Goal: Task Accomplishment & Management: Use online tool/utility

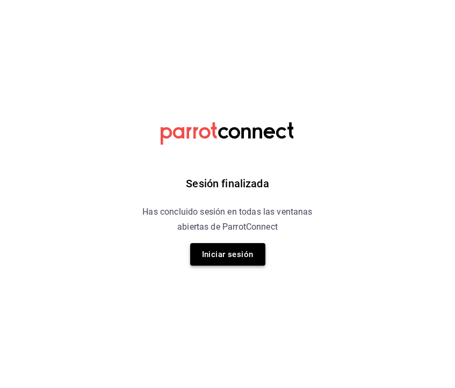
click at [215, 262] on button "Iniciar sesión" at bounding box center [227, 254] width 75 height 23
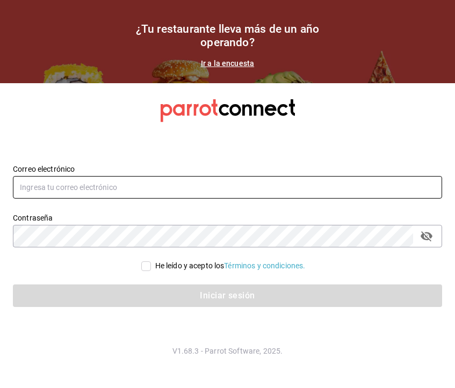
type input "[PERSON_NAME][EMAIL_ADDRESS][PERSON_NAME][DOMAIN_NAME]"
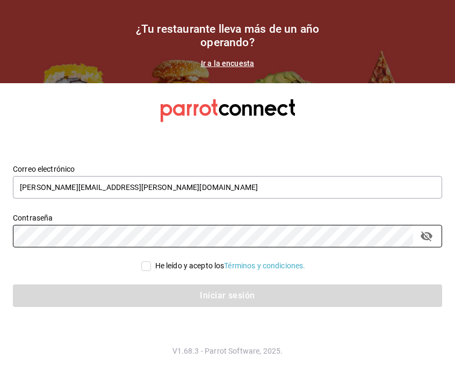
click at [177, 310] on div "Correo electrónico [PERSON_NAME][EMAIL_ADDRESS][PERSON_NAME][DOMAIN_NAME] Contr…" at bounding box center [227, 235] width 429 height 169
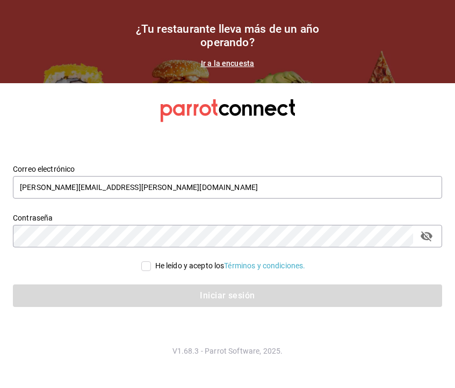
click at [148, 270] on input "He leído y acepto los Términos y condiciones." at bounding box center [146, 267] width 10 height 10
checkbox input "true"
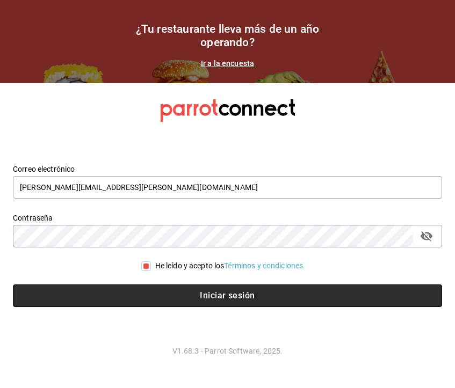
click at [158, 295] on button "Iniciar sesión" at bounding box center [227, 296] width 429 height 23
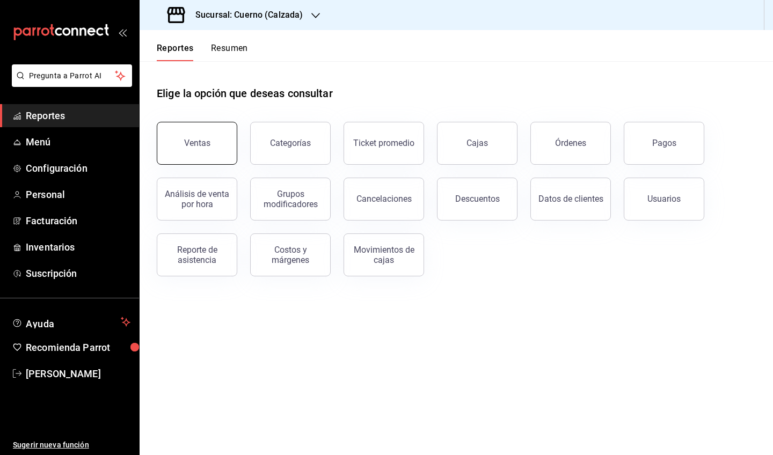
click at [202, 137] on button "Ventas" at bounding box center [197, 143] width 81 height 43
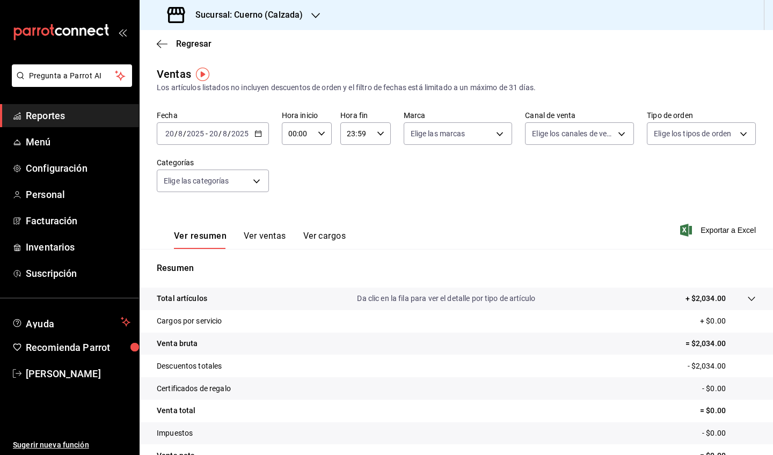
click at [252, 136] on div "2025-08-20 20 / 8 / 2025 - 2025-08-20 20 / 8 / 2025" at bounding box center [213, 133] width 112 height 23
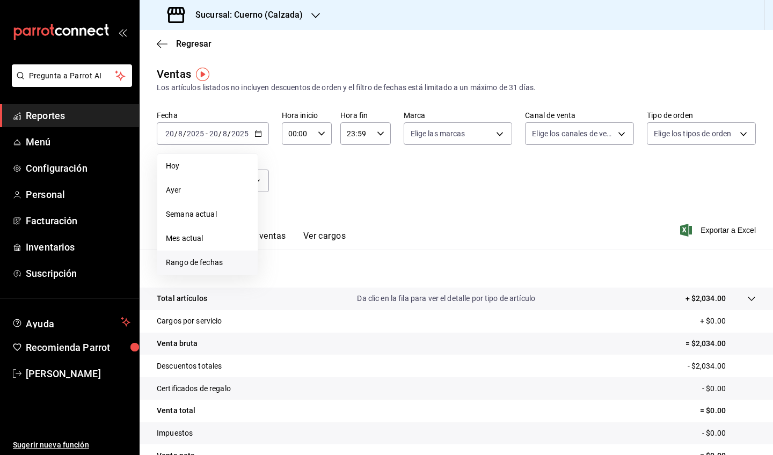
click at [204, 259] on span "Rango de fechas" at bounding box center [207, 262] width 83 height 11
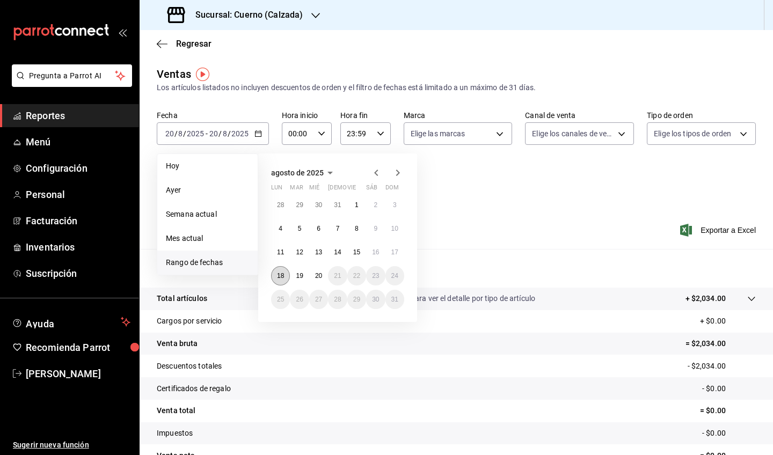
click at [281, 282] on button "18" at bounding box center [280, 275] width 19 height 19
click at [319, 281] on button "20" at bounding box center [318, 275] width 19 height 19
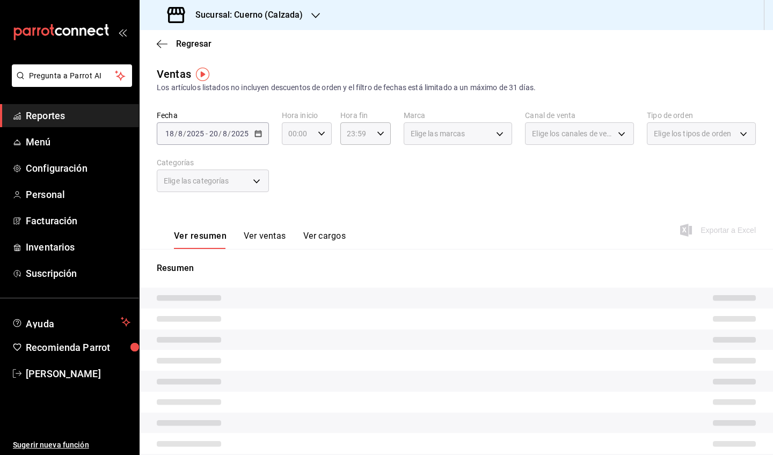
click at [324, 135] on icon "button" at bounding box center [322, 134] width 8 height 8
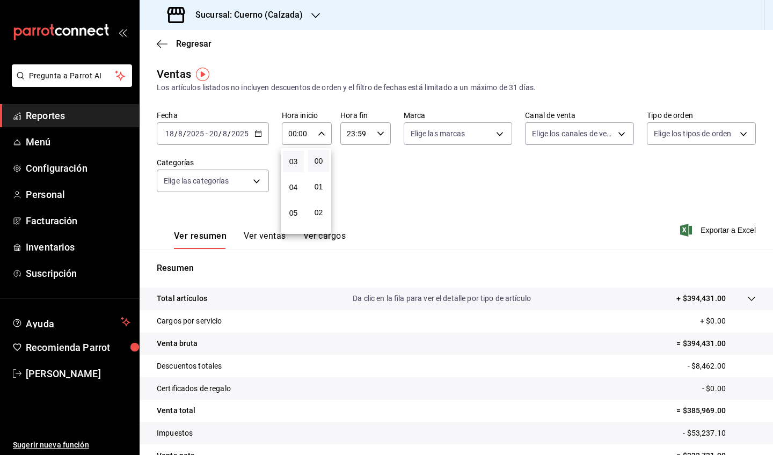
scroll to position [84, 0]
click at [294, 208] on span "05" at bounding box center [293, 205] width 8 height 9
type input "05:00"
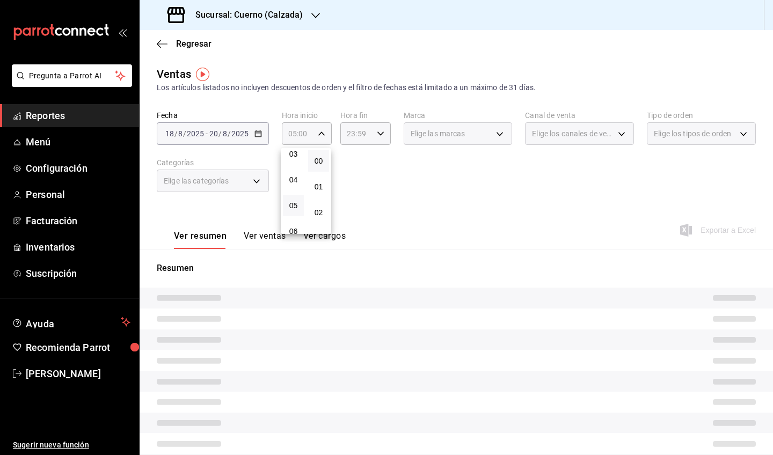
click at [384, 138] on div at bounding box center [386, 227] width 773 height 455
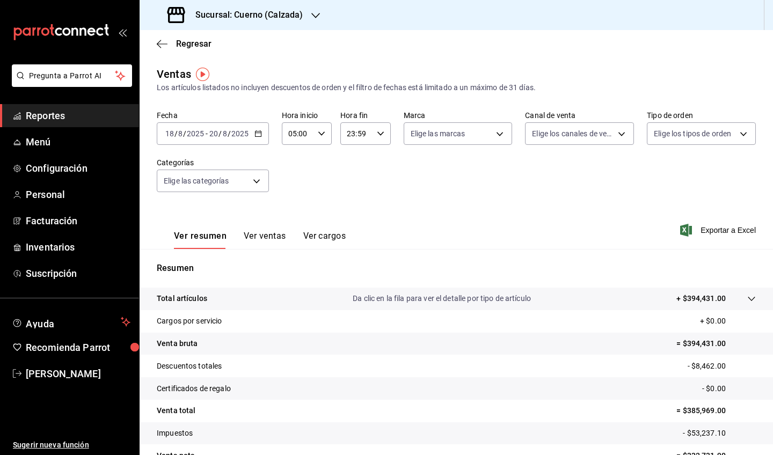
click at [379, 135] on icon "button" at bounding box center [381, 134] width 8 height 8
click at [351, 204] on span "05" at bounding box center [353, 201] width 8 height 9
click at [382, 159] on span "00" at bounding box center [378, 161] width 8 height 9
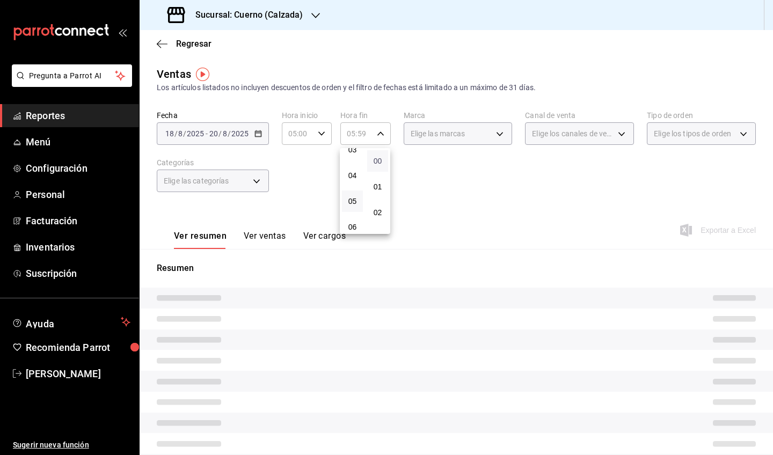
type input "05:00"
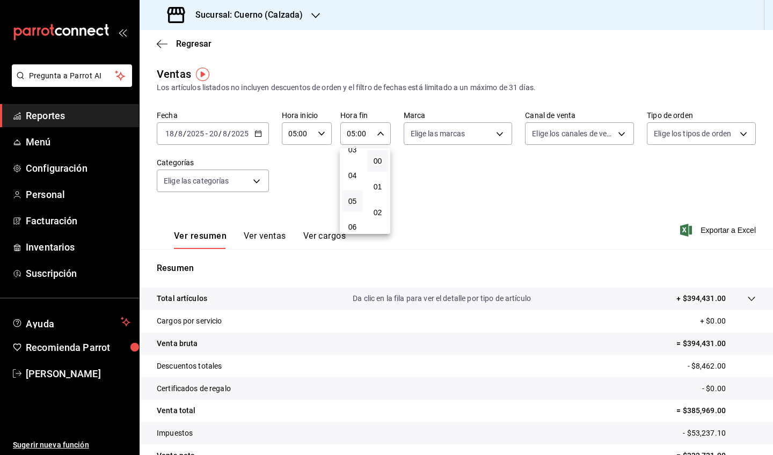
click at [437, 205] on div at bounding box center [386, 227] width 773 height 455
click at [454, 135] on body "Pregunta a Parrot AI Reportes Menú Configuración Personal Facturación Inventari…" at bounding box center [386, 227] width 773 height 455
click at [454, 215] on span "Cuerno - Calzada" at bounding box center [470, 211] width 75 height 11
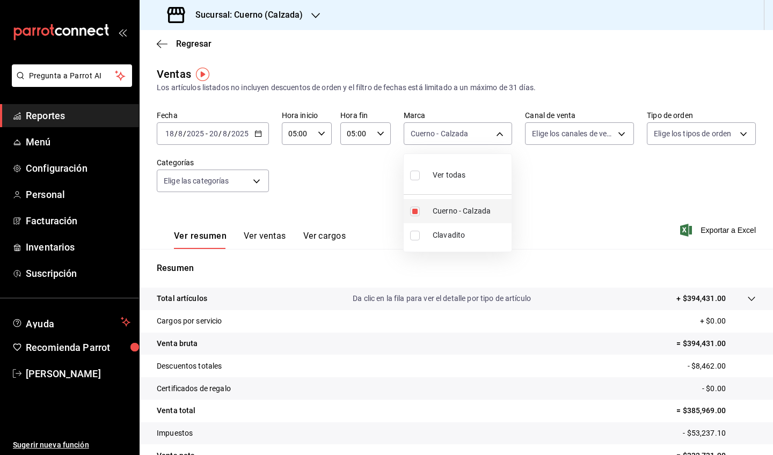
type input "b7ae777b-2dfc-42e0-9650-6cefdf37a424"
checkbox input "true"
click at [454, 195] on div at bounding box center [386, 227] width 773 height 455
click at [454, 240] on div "Ver resumen Ver ventas Ver cargos Exportar a Excel" at bounding box center [457, 227] width 634 height 44
click at [454, 236] on span "Exportar a Excel" at bounding box center [720, 230] width 74 height 13
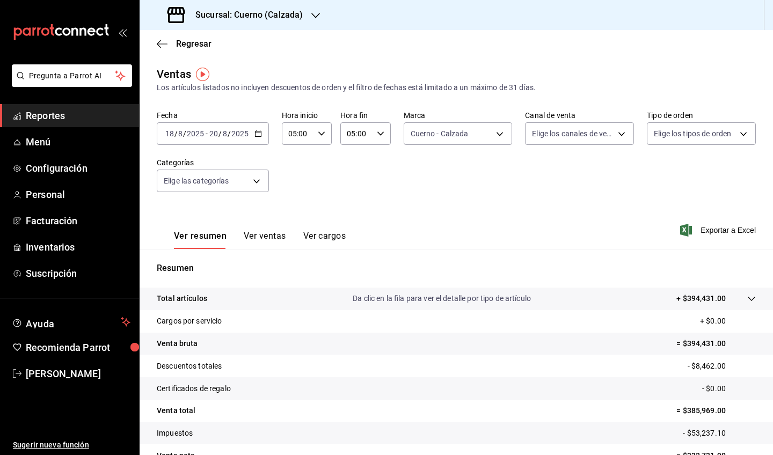
click at [407, 54] on div "Regresar" at bounding box center [457, 43] width 634 height 27
